Goal: Information Seeking & Learning: Find specific fact

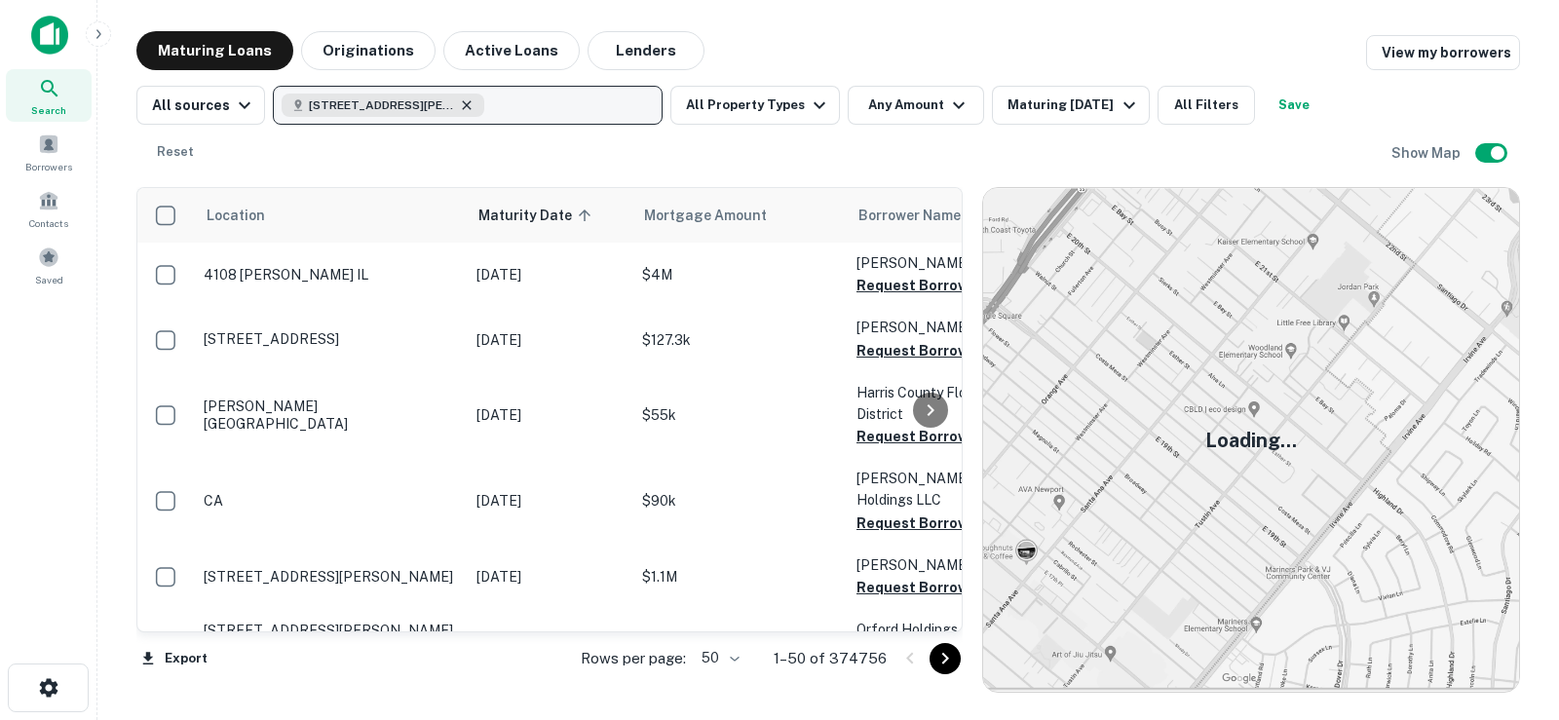
click at [468, 107] on icon "button" at bounding box center [467, 105] width 16 height 16
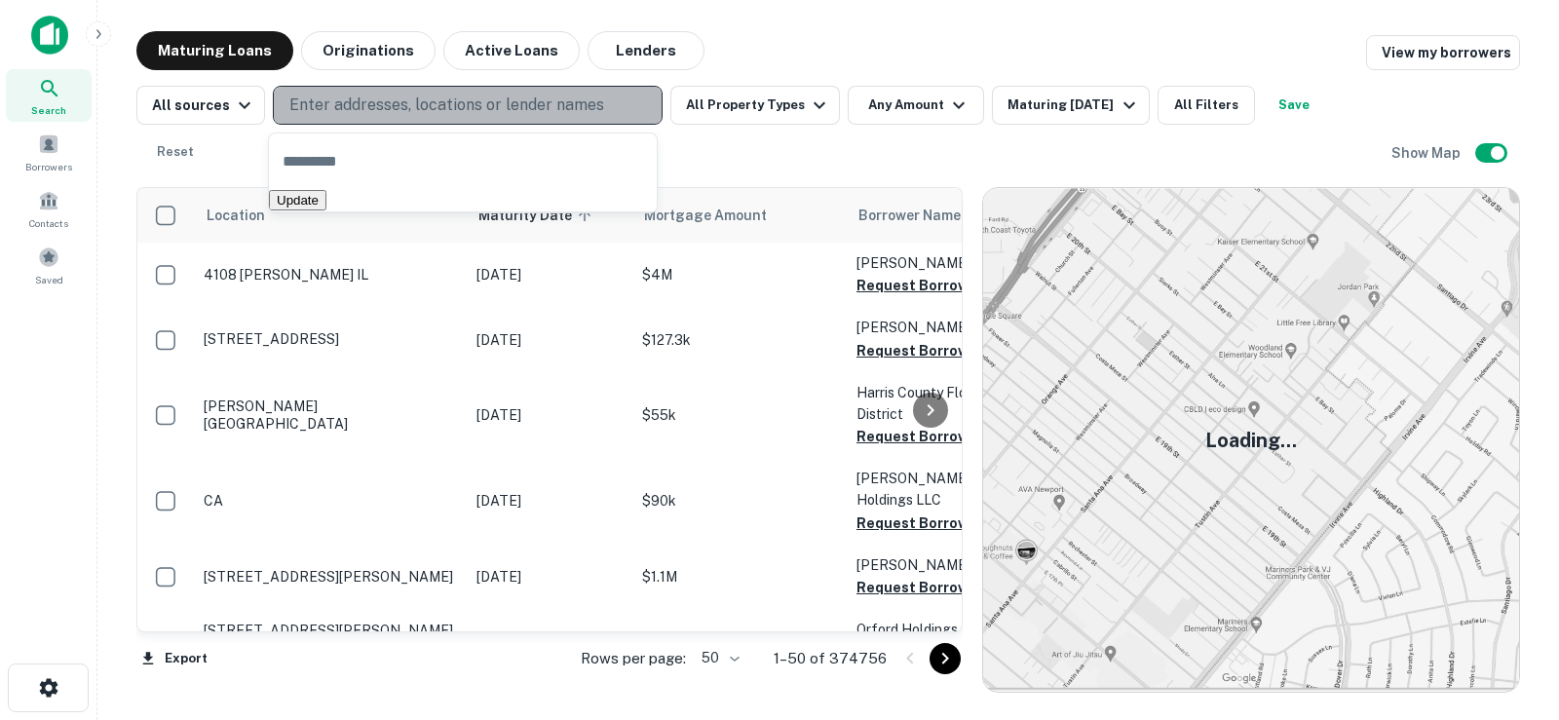
click at [409, 109] on p "Enter addresses, locations or lender names" at bounding box center [446, 105] width 315 height 23
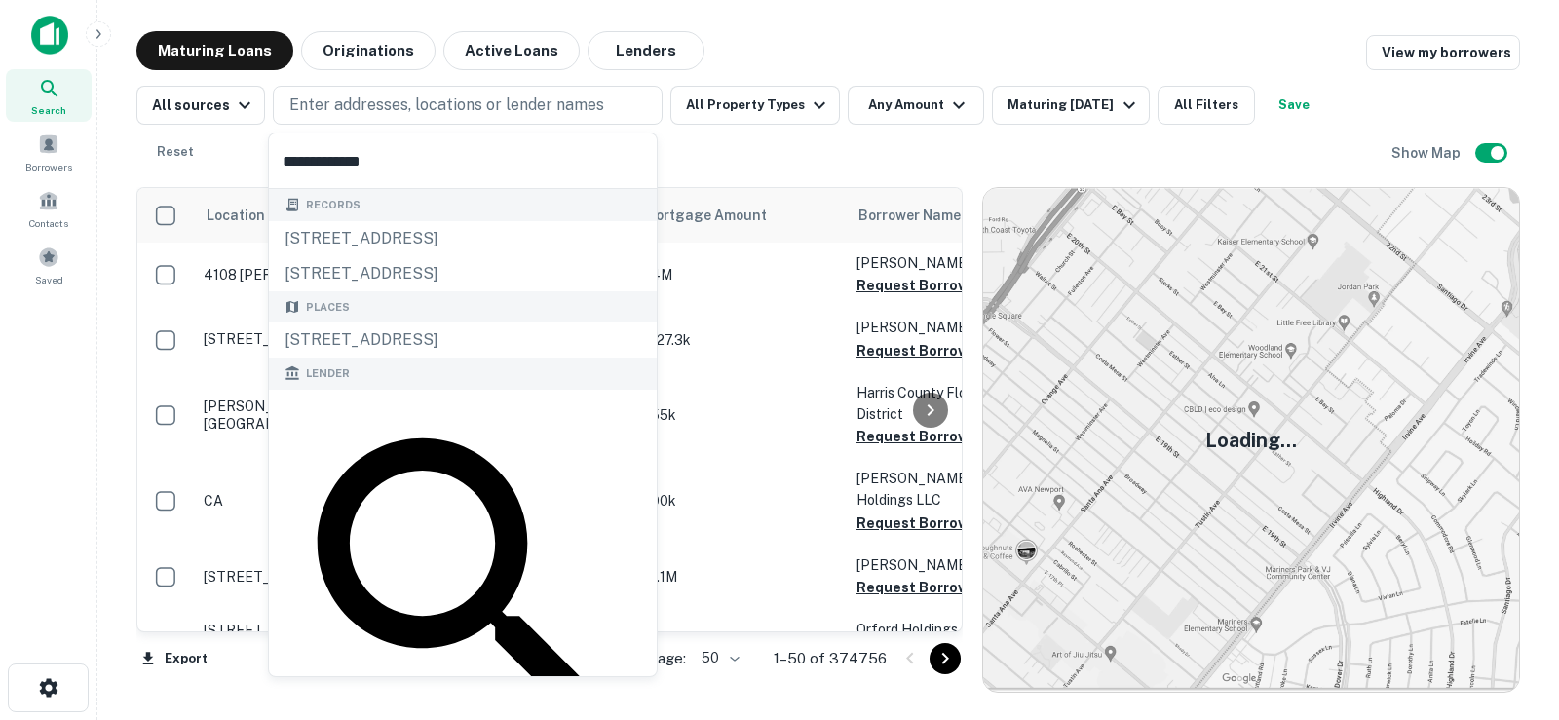
type input "**********"
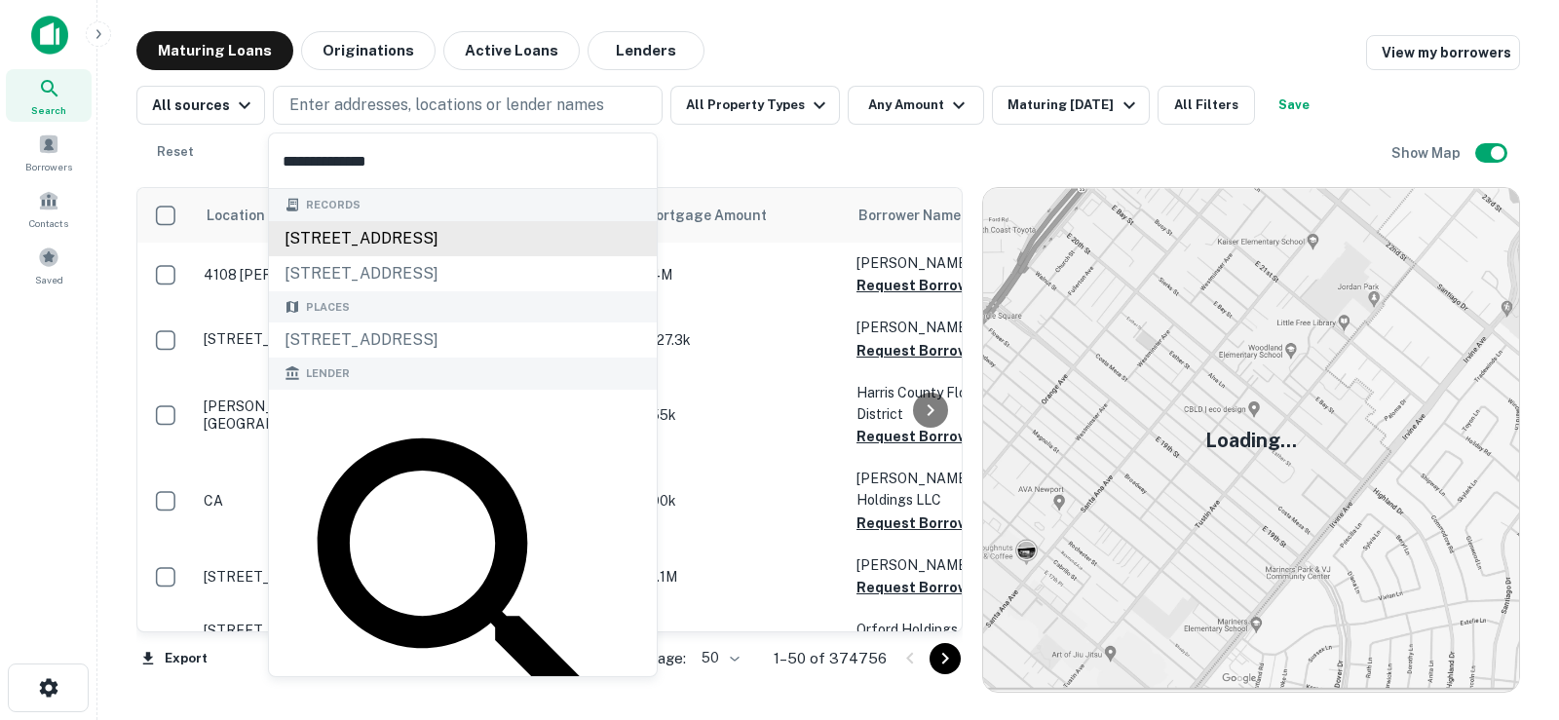
click at [508, 232] on div "[STREET_ADDRESS]" at bounding box center [463, 238] width 388 height 35
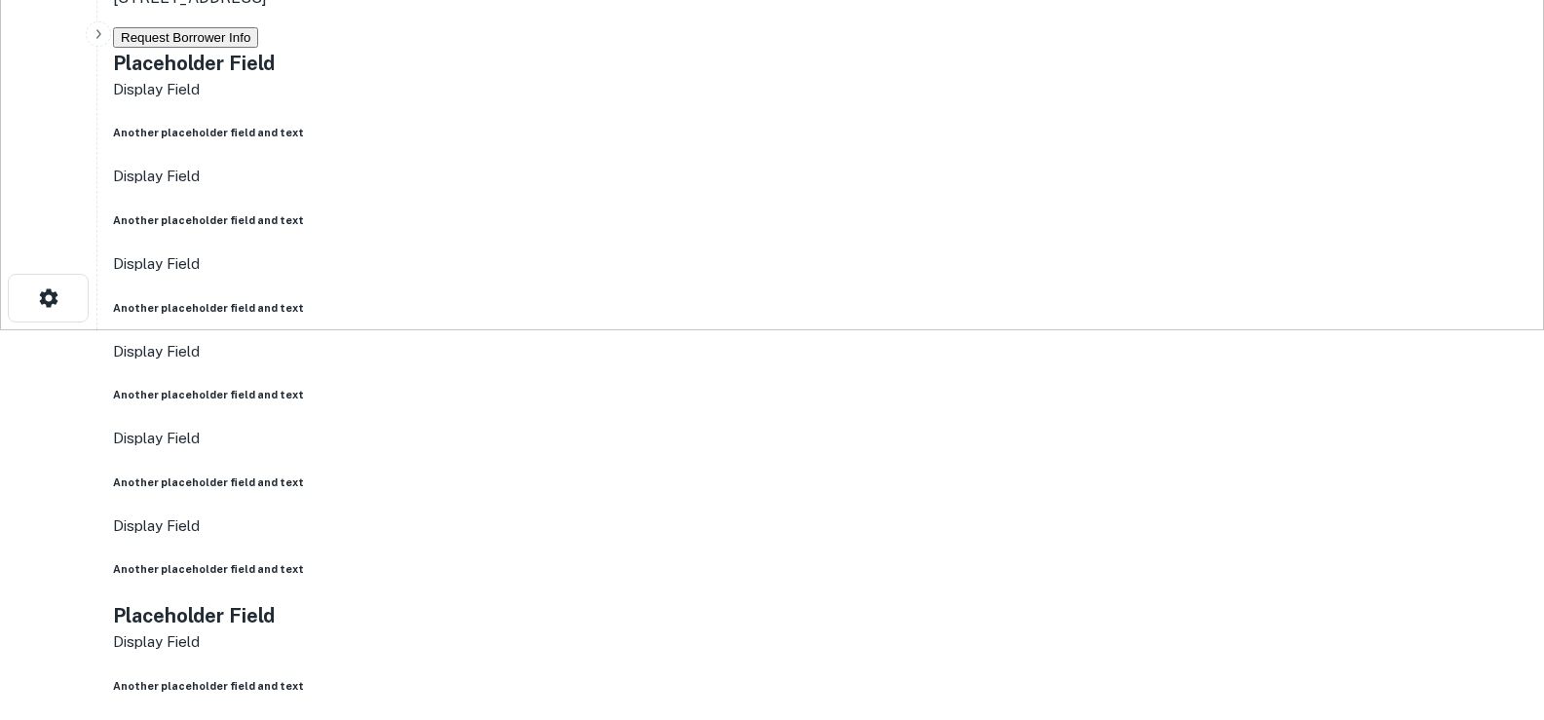
scroll to position [195, 0]
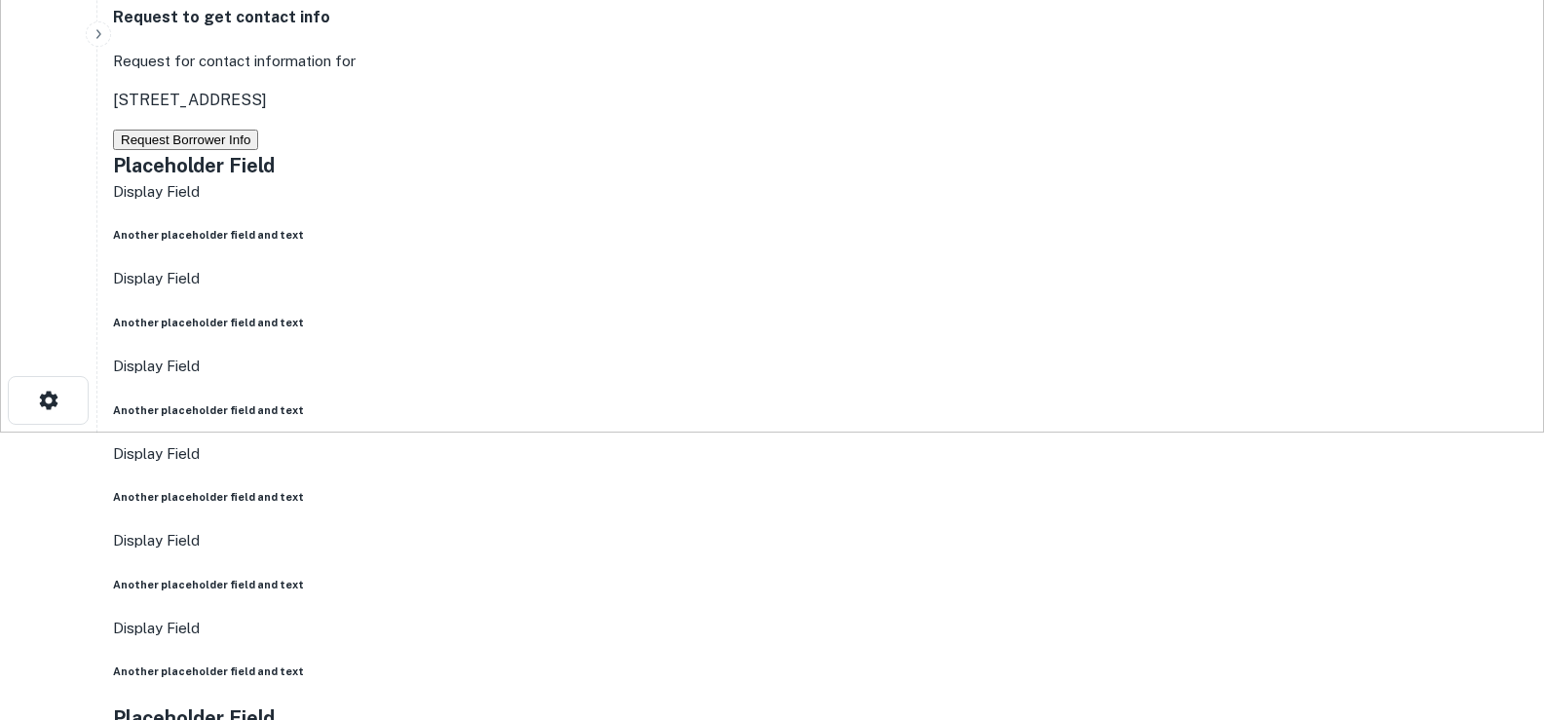
scroll to position [292, 0]
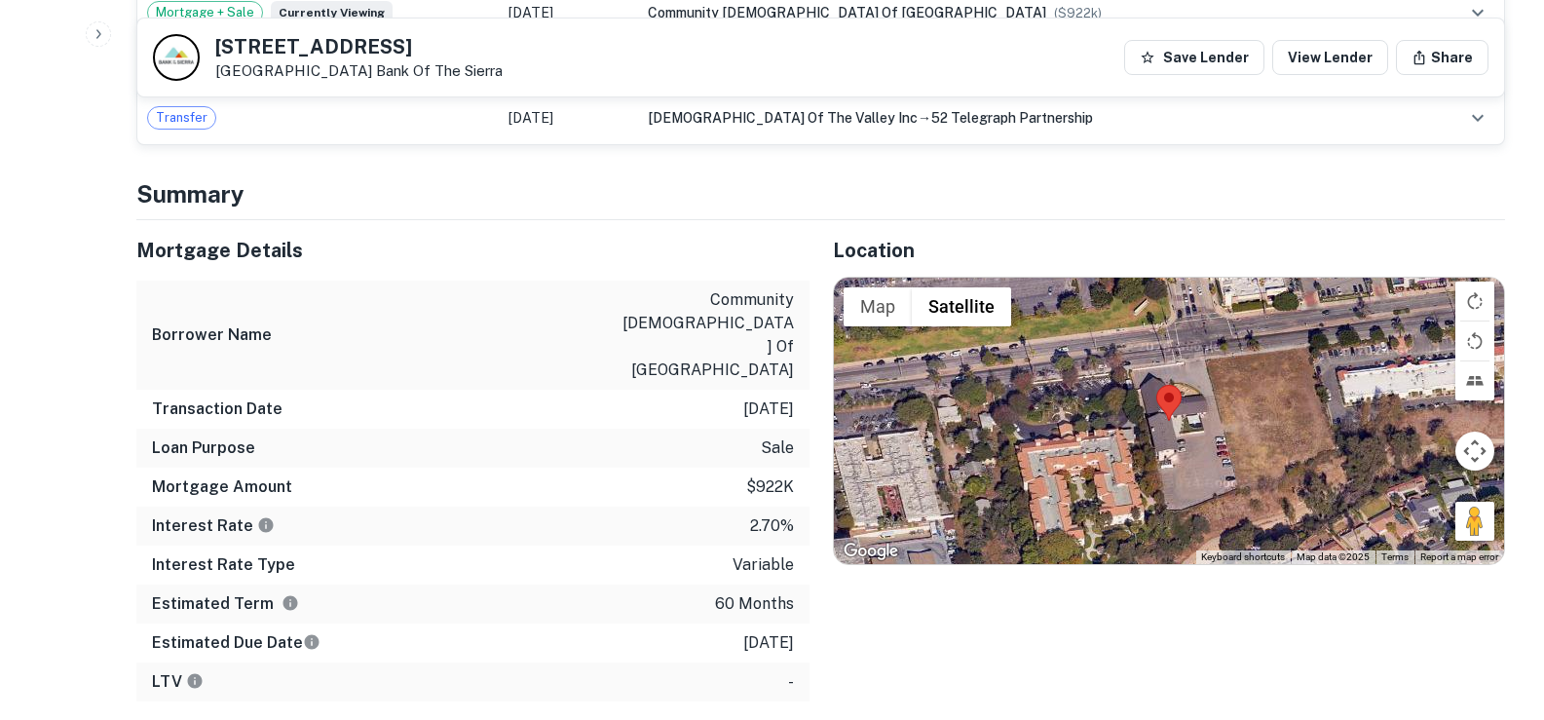
scroll to position [1364, 0]
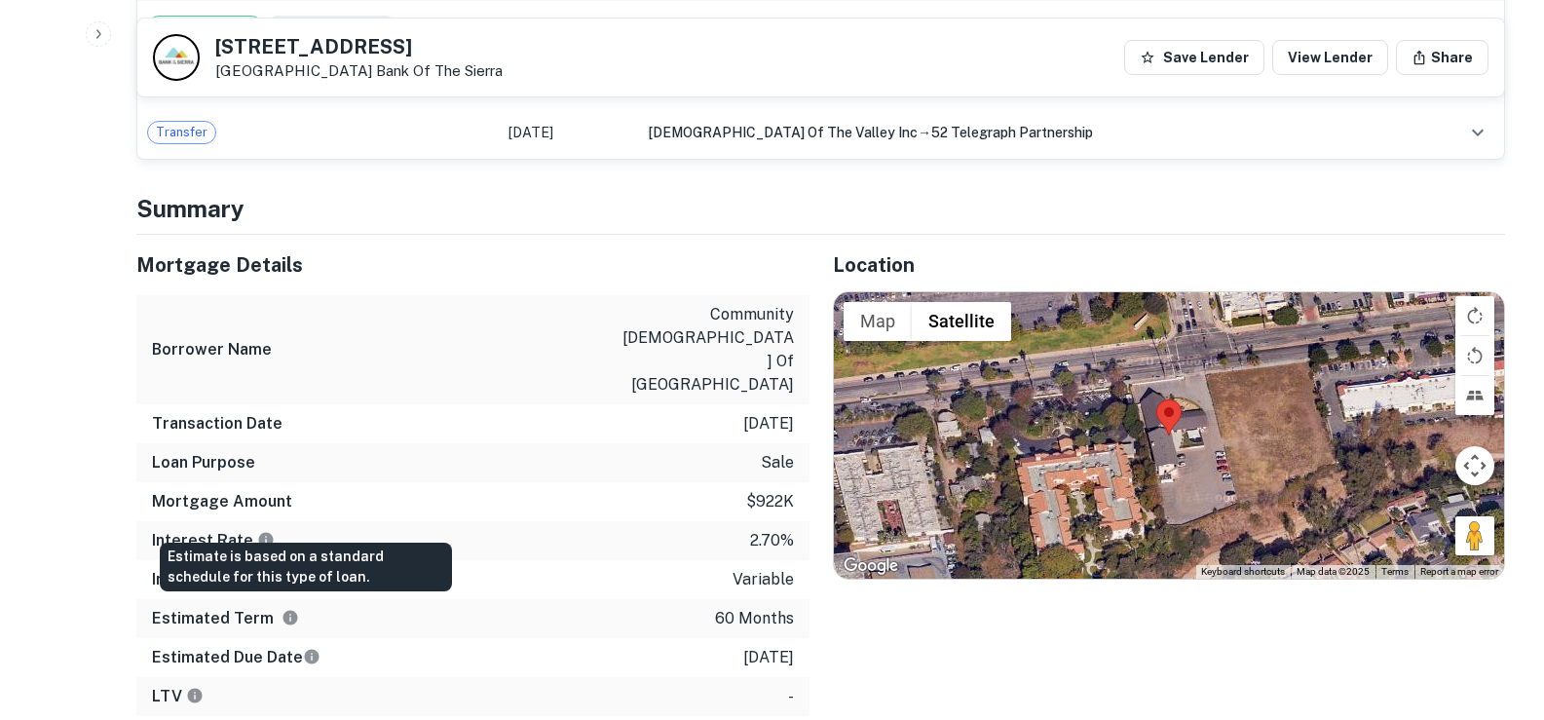
click at [308, 650] on icon "Estimate is based on a standard schedule for this type of loan." at bounding box center [312, 657] width 15 height 15
